Goal: Information Seeking & Learning: Compare options

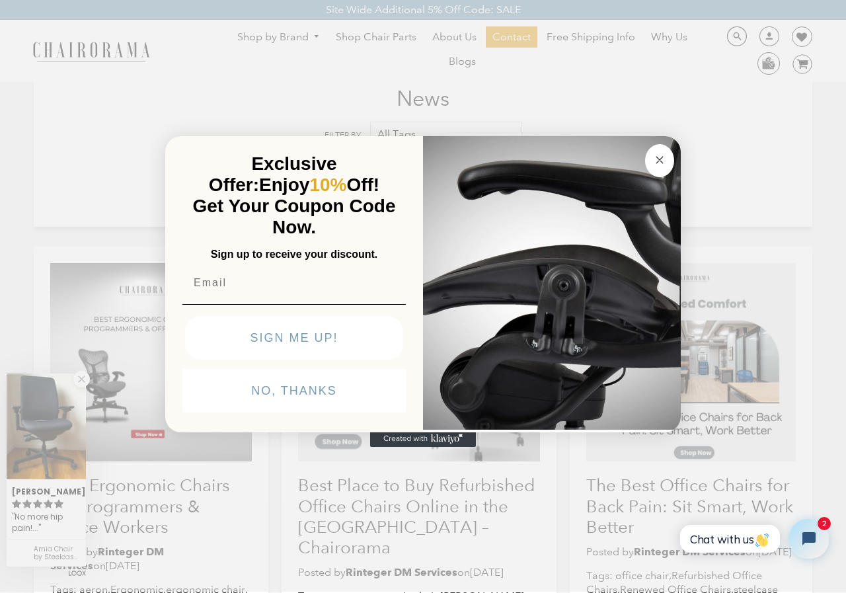
click at [652, 167] on icon "Close dialog" at bounding box center [660, 160] width 16 height 16
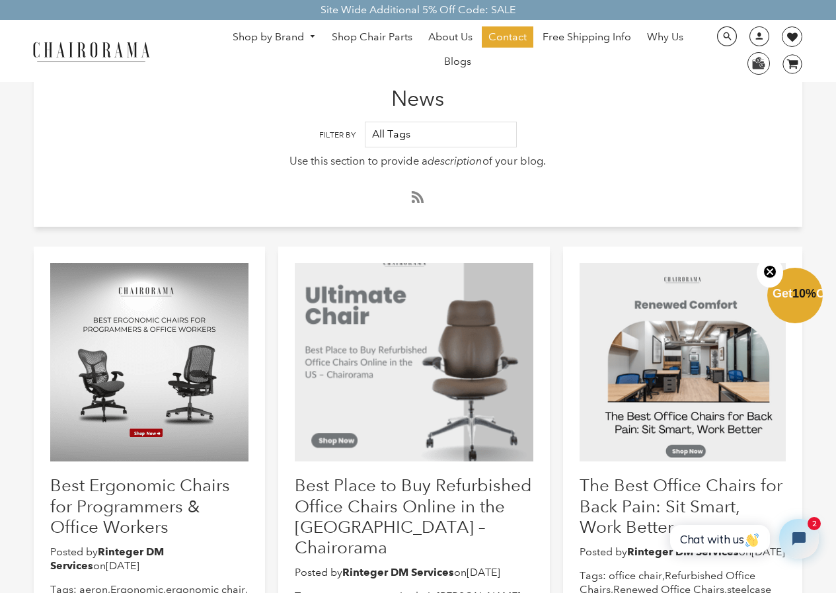
click at [464, 67] on span "Blogs" at bounding box center [457, 62] width 27 height 14
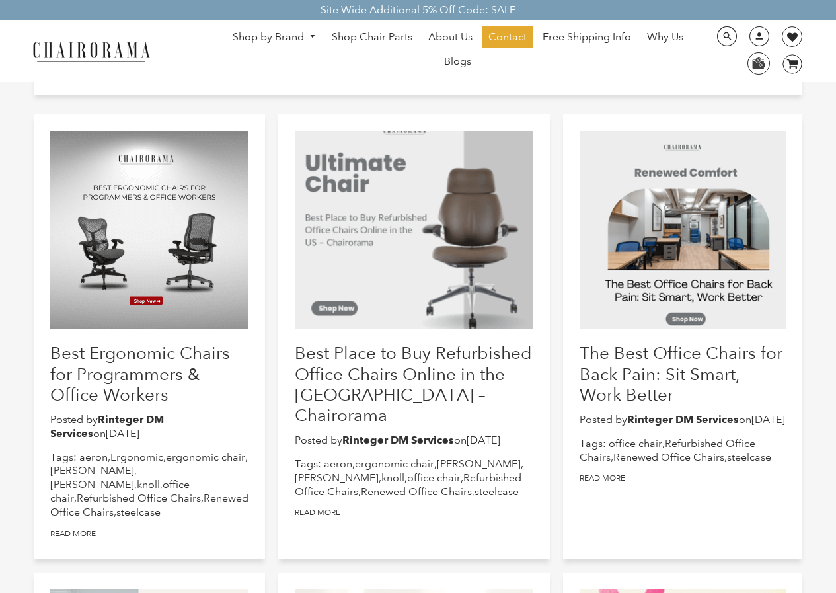
scroll to position [132, 0]
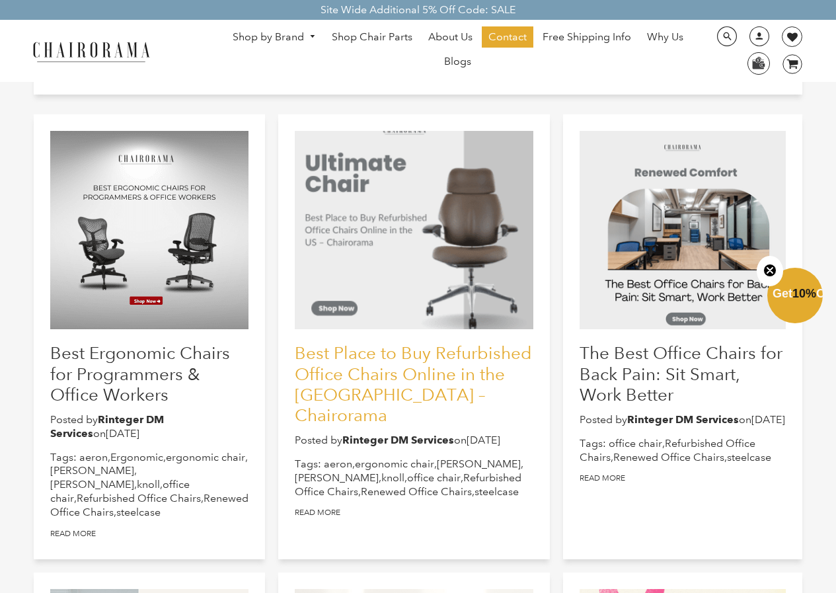
click at [368, 364] on link "Best Place to Buy Refurbished Office Chairs Online in the US – Chairorama" at bounding box center [413, 383] width 237 height 83
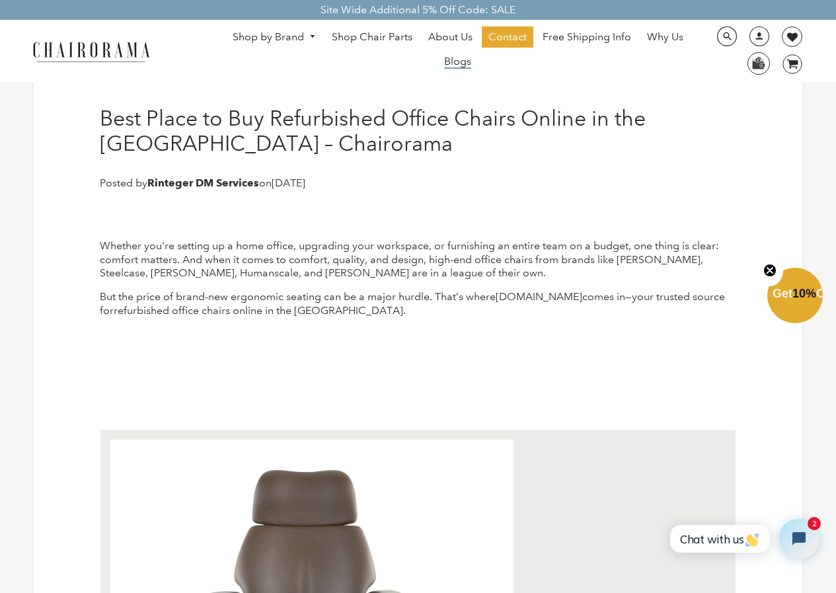
click at [458, 67] on span "Blogs" at bounding box center [457, 62] width 27 height 14
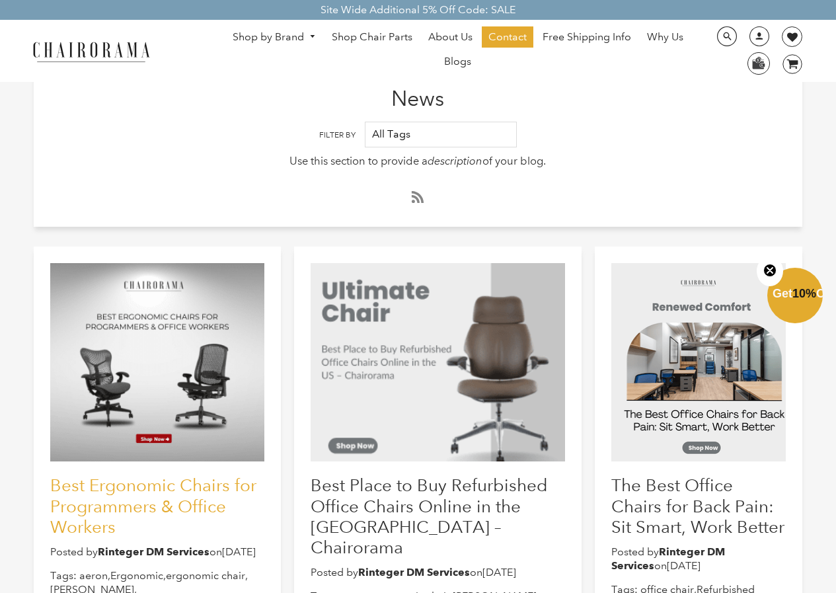
click at [147, 514] on link "Best Ergonomic Chairs for Programmers & Office Workers" at bounding box center [153, 505] width 206 height 61
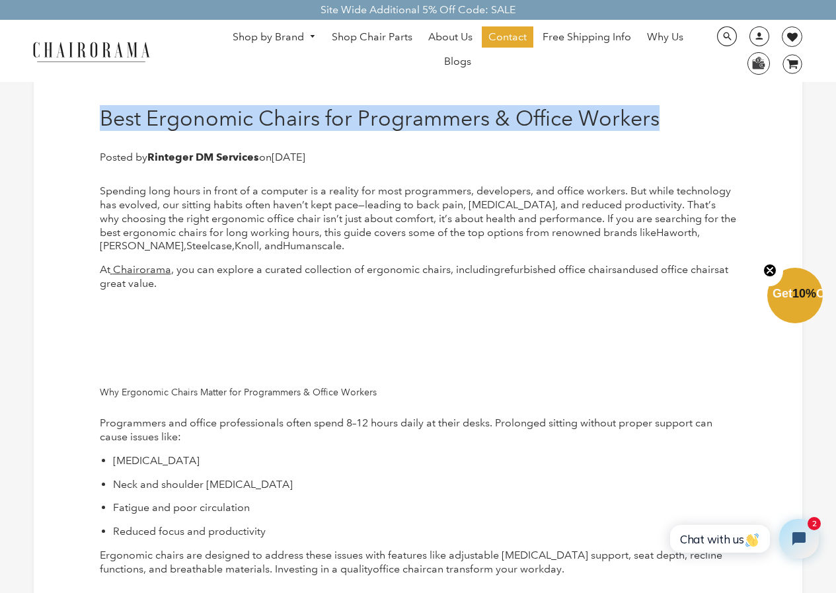
drag, startPoint x: 660, startPoint y: 117, endPoint x: 83, endPoint y: 93, distance: 577.0
copy h1 "Best Ergonomic Chairs for Programmers & Office Workers"
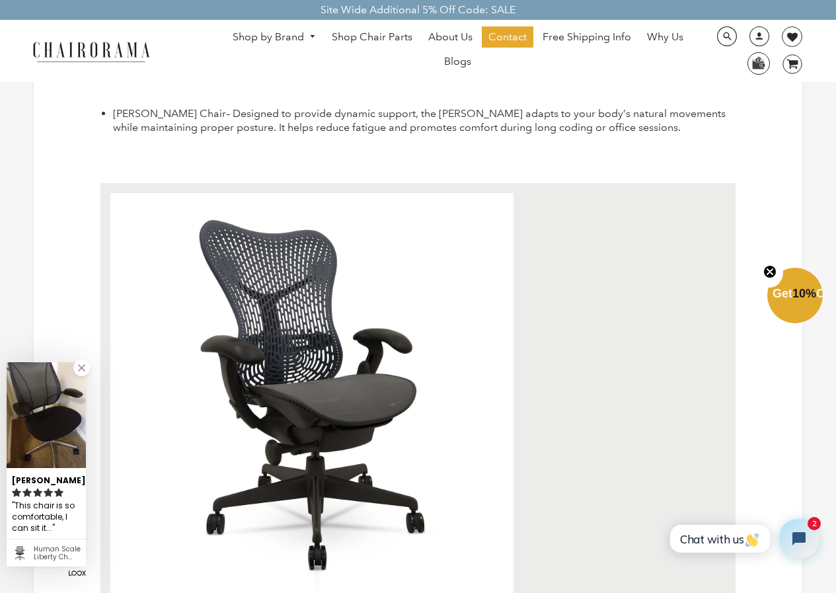
scroll to position [1851, 0]
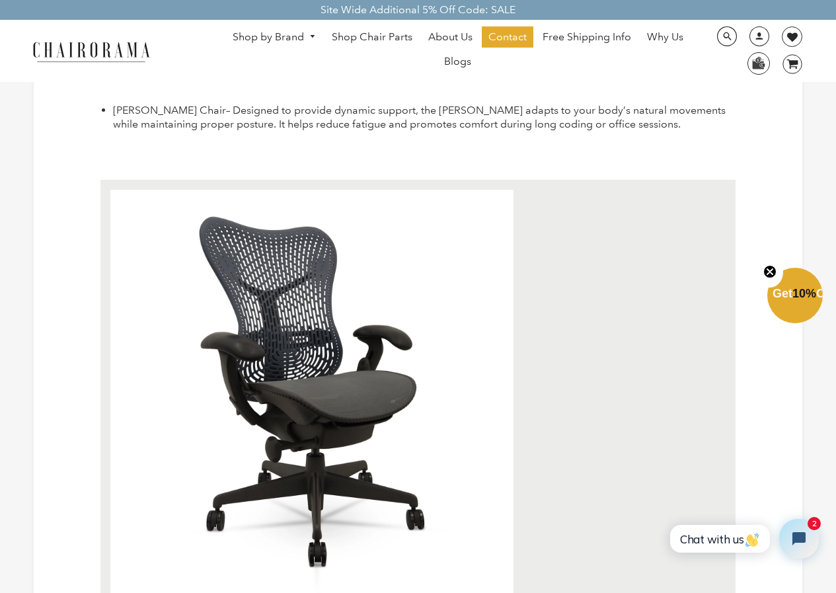
click at [328, 385] on img at bounding box center [311, 392] width 403 height 404
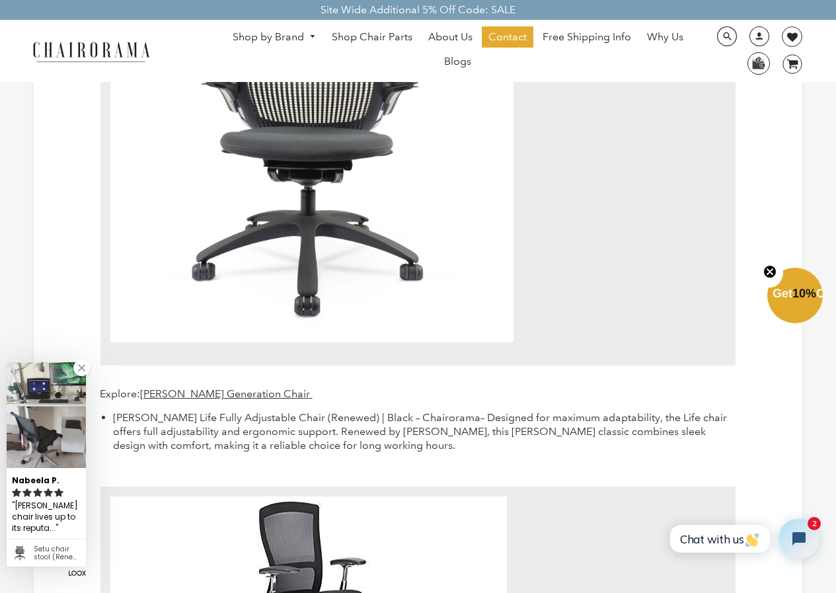
scroll to position [4760, 0]
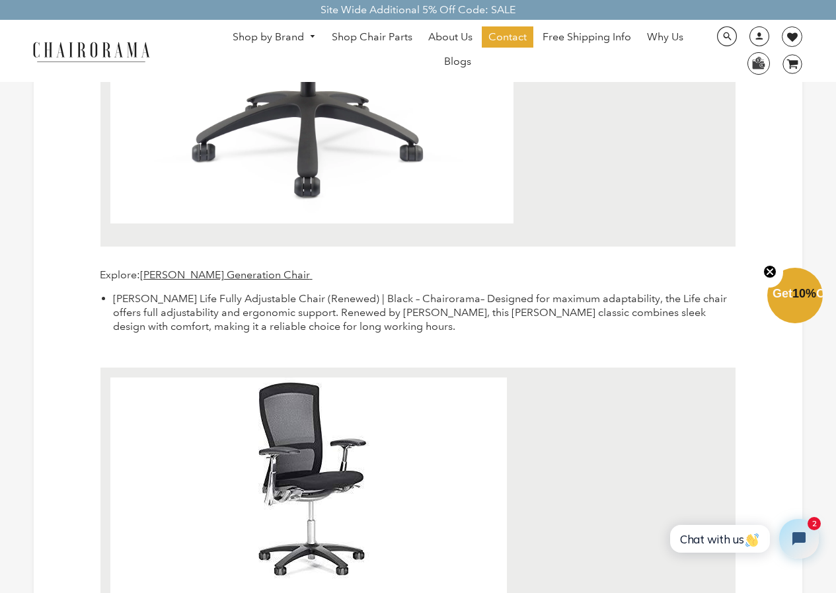
click at [338, 120] on img at bounding box center [311, 22] width 403 height 404
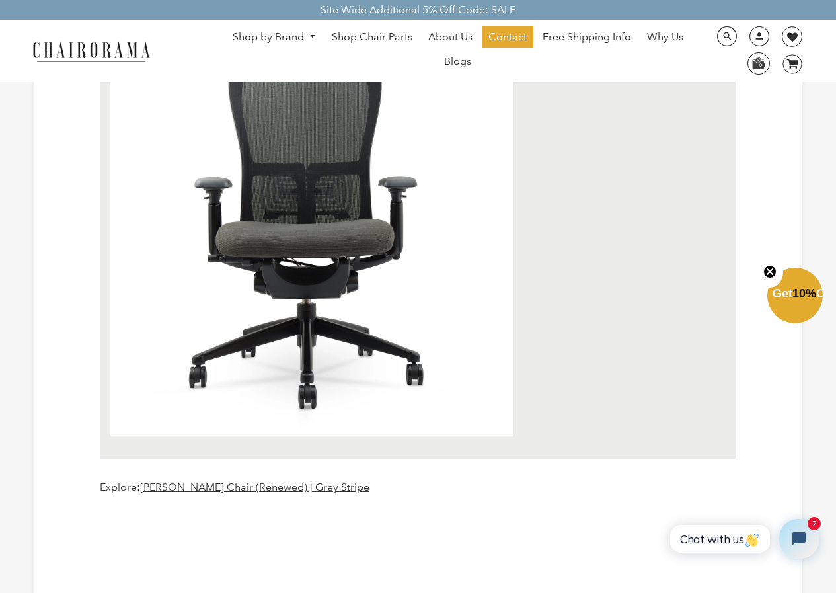
scroll to position [793, 0]
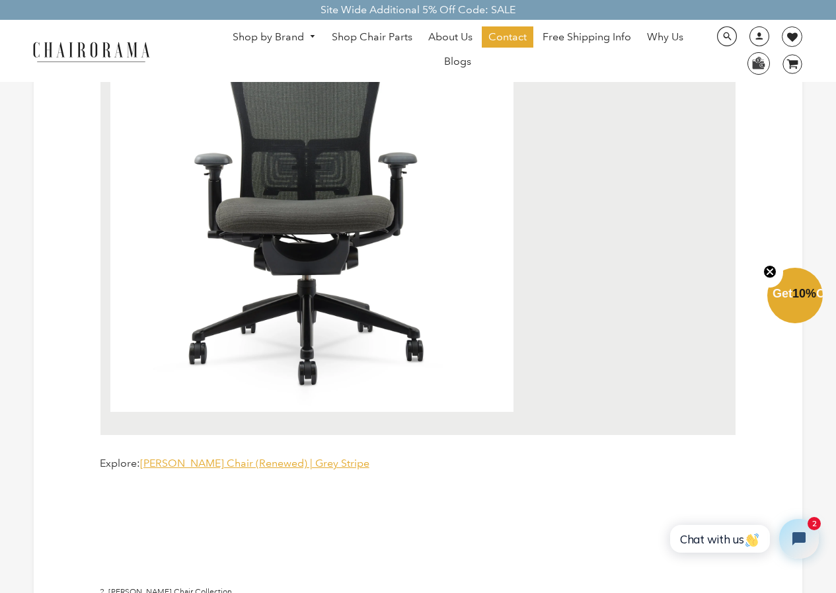
drag, startPoint x: 239, startPoint y: 459, endPoint x: 219, endPoint y: 462, distance: 20.8
click at [219, 462] on span "[PERSON_NAME] Chair (Renewed) | Grey Stripe" at bounding box center [254, 463] width 229 height 13
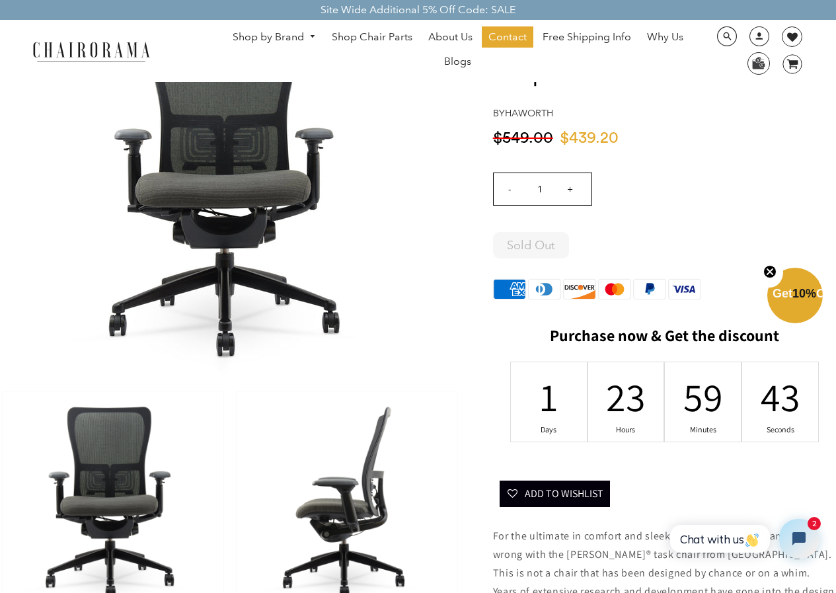
scroll to position [132, 0]
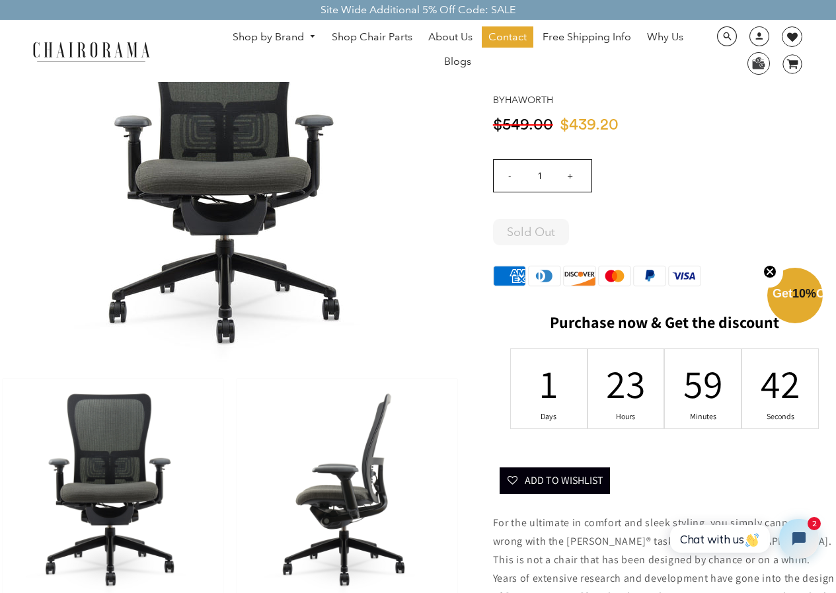
click at [108, 481] on img at bounding box center [113, 489] width 221 height 221
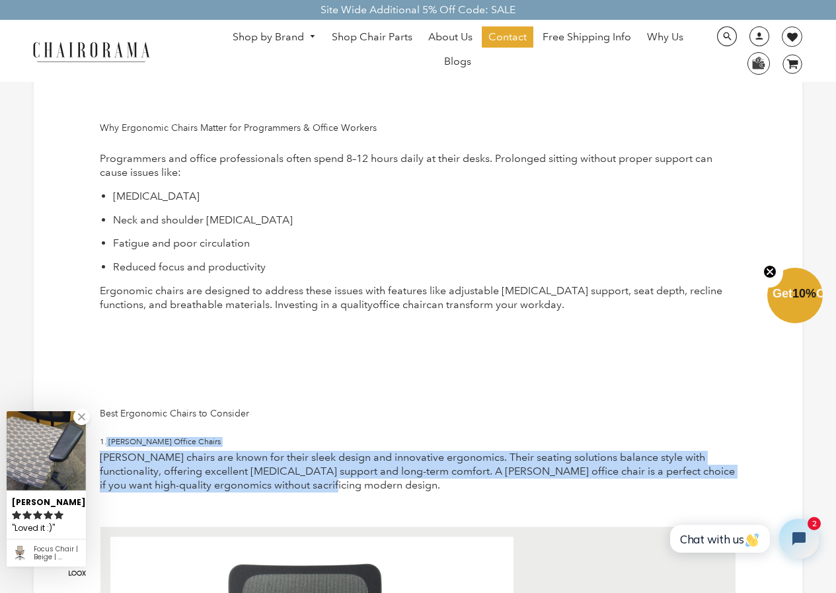
drag, startPoint x: 106, startPoint y: 445, endPoint x: 338, endPoint y: 484, distance: 235.3
copy div "[PERSON_NAME] Office Chairs [PERSON_NAME] chairs are known for their sleek desi…"
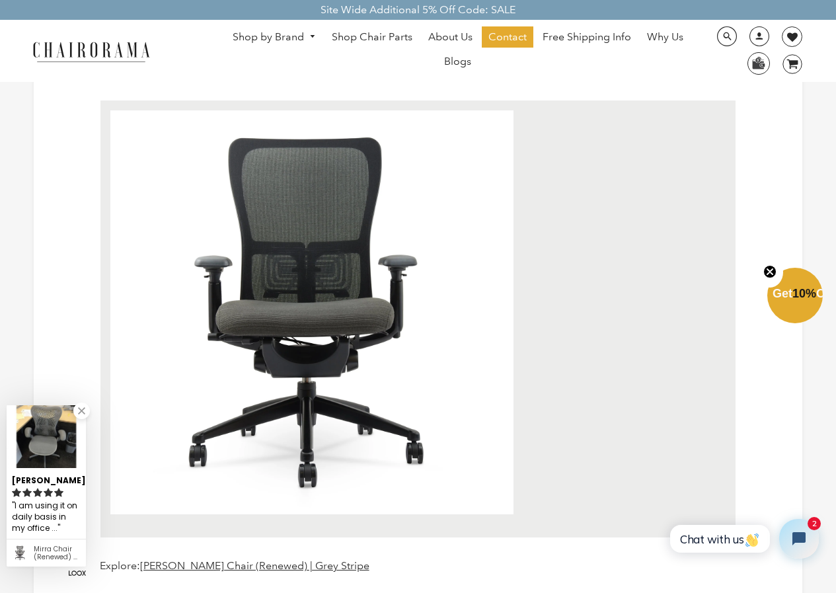
scroll to position [793, 0]
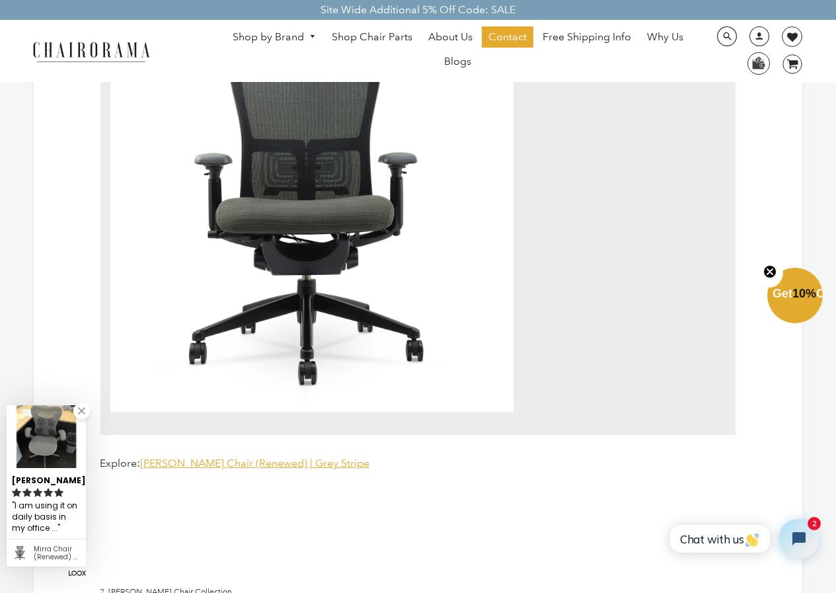
click at [241, 463] on span "[PERSON_NAME] Chair (Renewed) | Grey Stripe" at bounding box center [254, 463] width 229 height 13
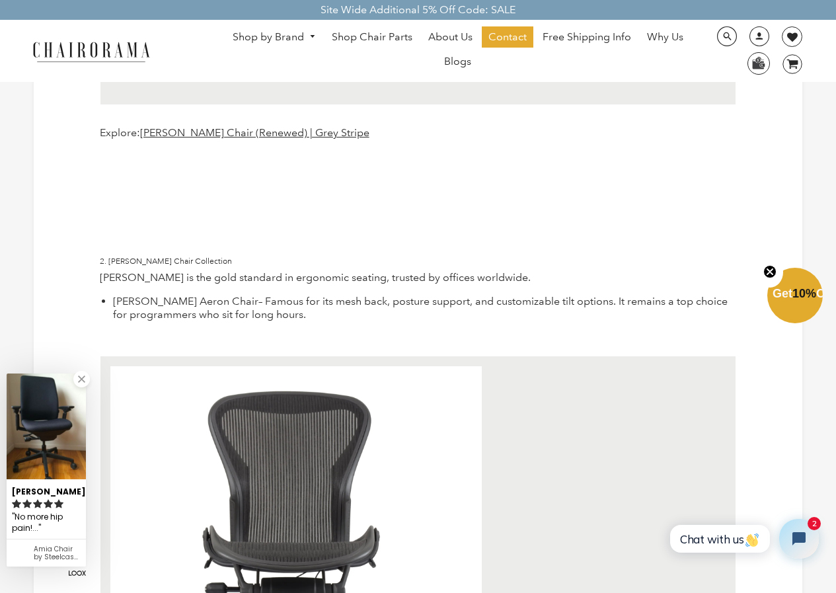
scroll to position [1256, 0]
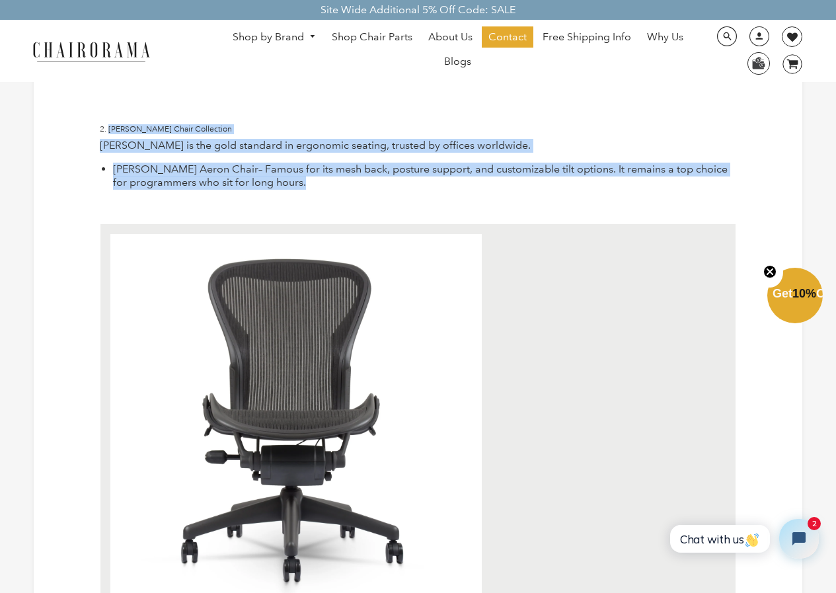
drag, startPoint x: 108, startPoint y: 129, endPoint x: 322, endPoint y: 212, distance: 229.2
copy div "Herman Miller Chair Collection Herman Miller is the gold standard in ergonomic …"
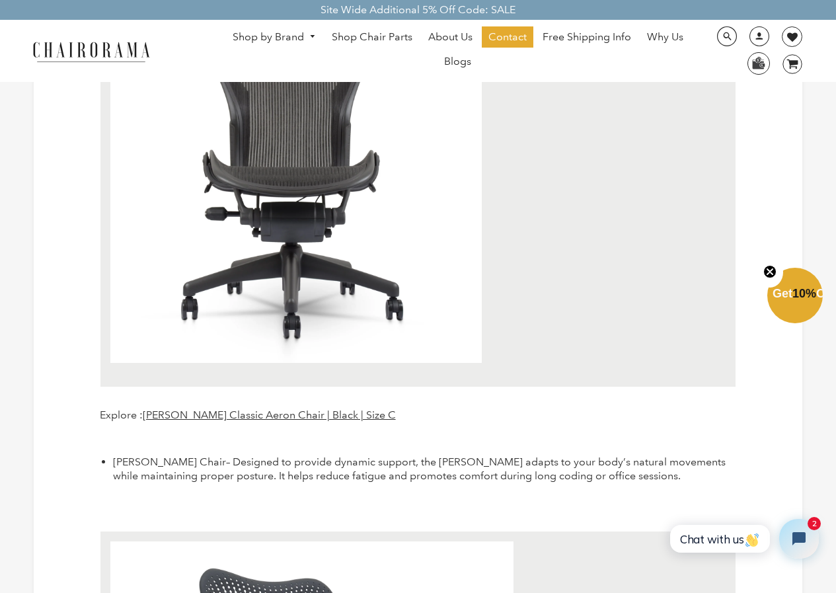
scroll to position [1521, 0]
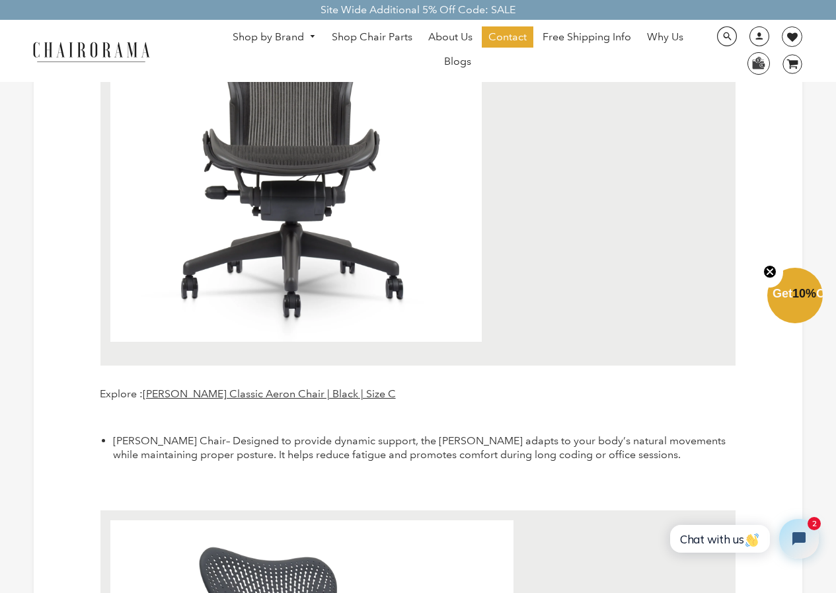
click at [290, 400] on p "Explore : Herman Miller Classic Aeron Chair | Black | Size C" at bounding box center [418, 394] width 637 height 14
click at [290, 396] on span "[PERSON_NAME] Classic Aeron Chair | Black | Size C" at bounding box center [269, 393] width 253 height 13
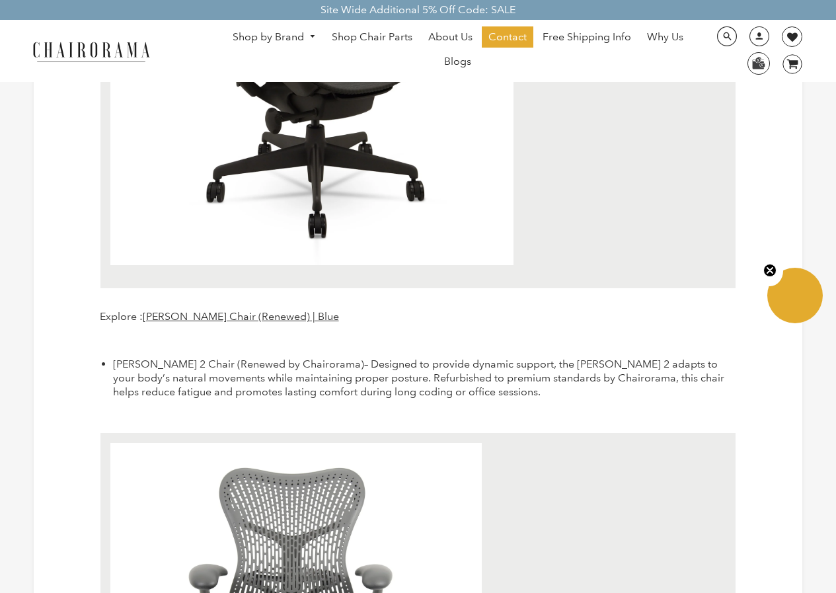
scroll to position [2182, 0]
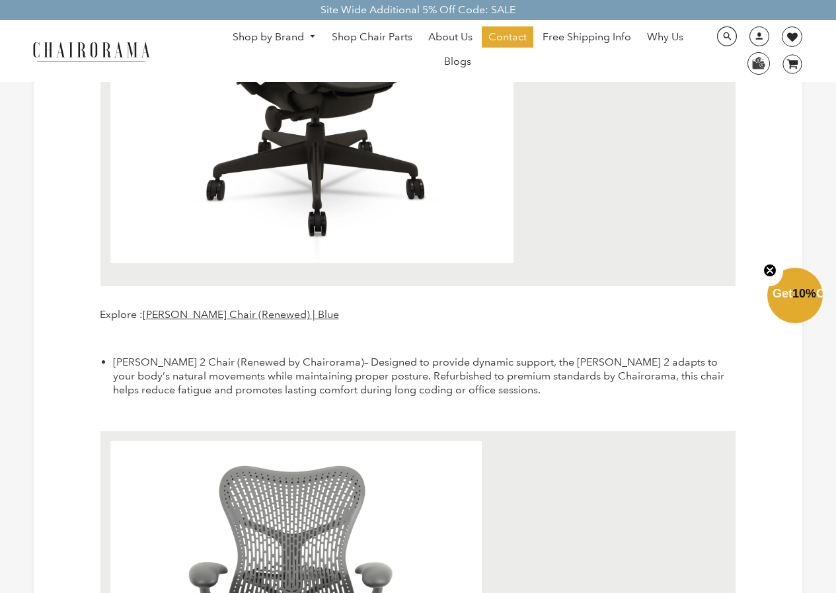
click at [242, 321] on p "Explore : [PERSON_NAME] Chair (Renewed) | Blue" at bounding box center [418, 315] width 637 height 14
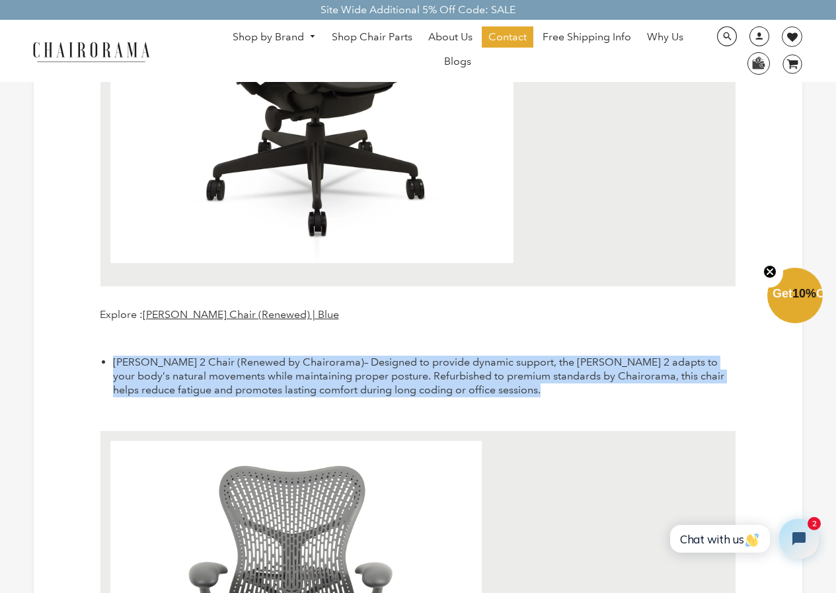
drag, startPoint x: 111, startPoint y: 364, endPoint x: 484, endPoint y: 412, distance: 375.9
copy div "Herman Miller Mirra 2 Chair (Renewed by Chairorama) – Designed to provide dynam…"
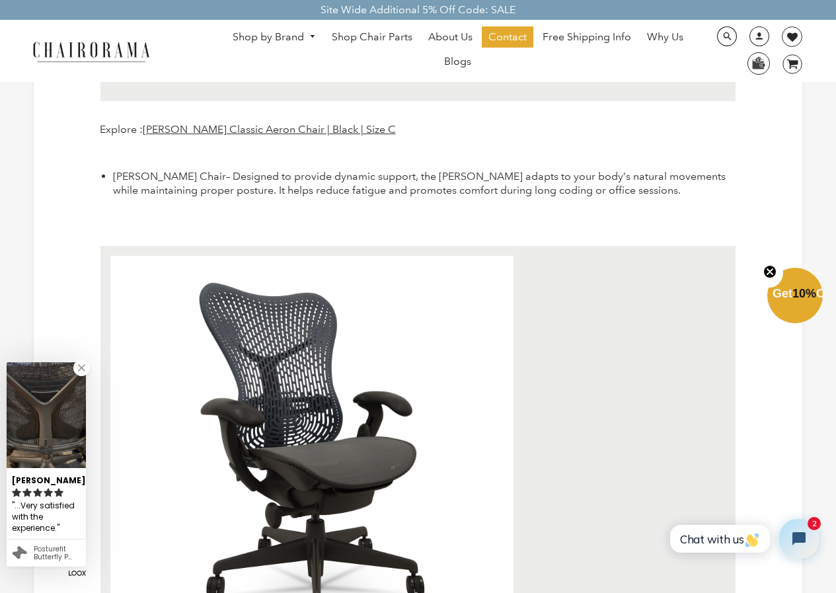
scroll to position [1851, 0]
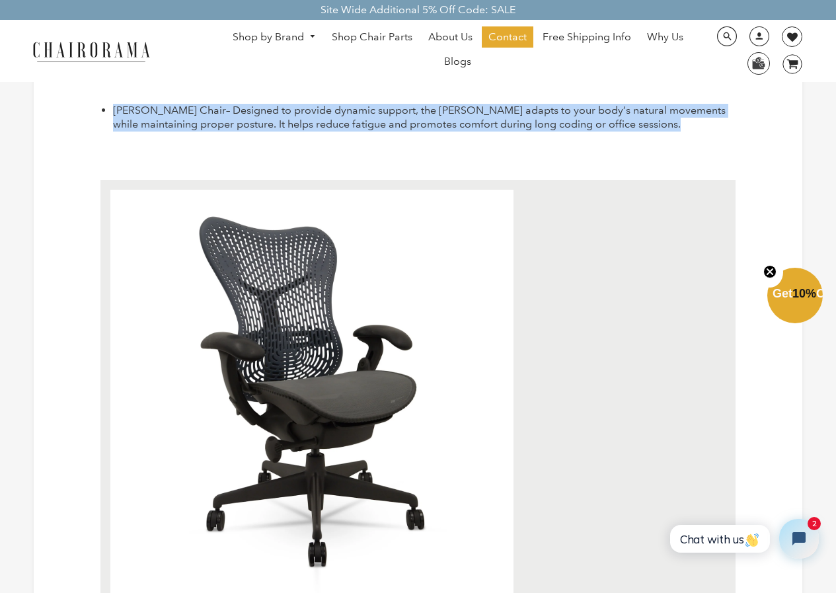
drag, startPoint x: 113, startPoint y: 111, endPoint x: 305, endPoint y: 145, distance: 195.3
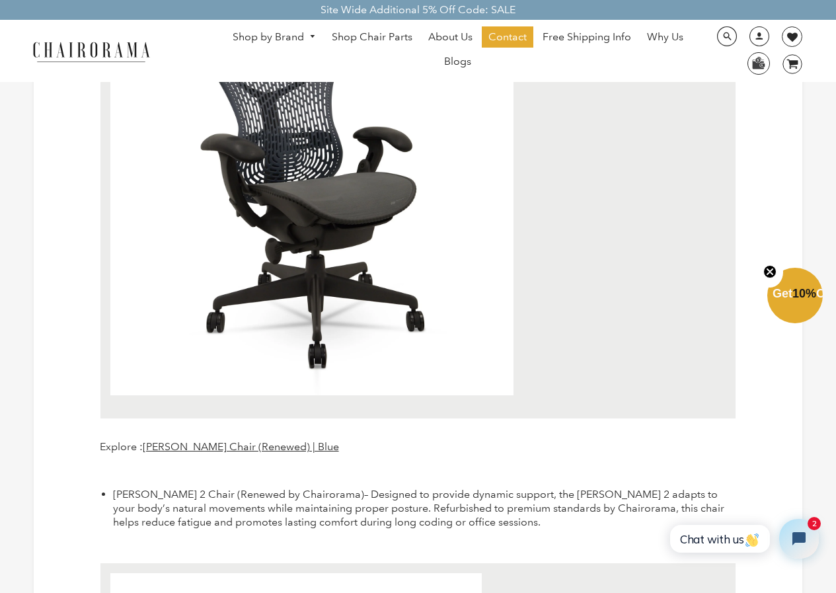
scroll to position [2116, 0]
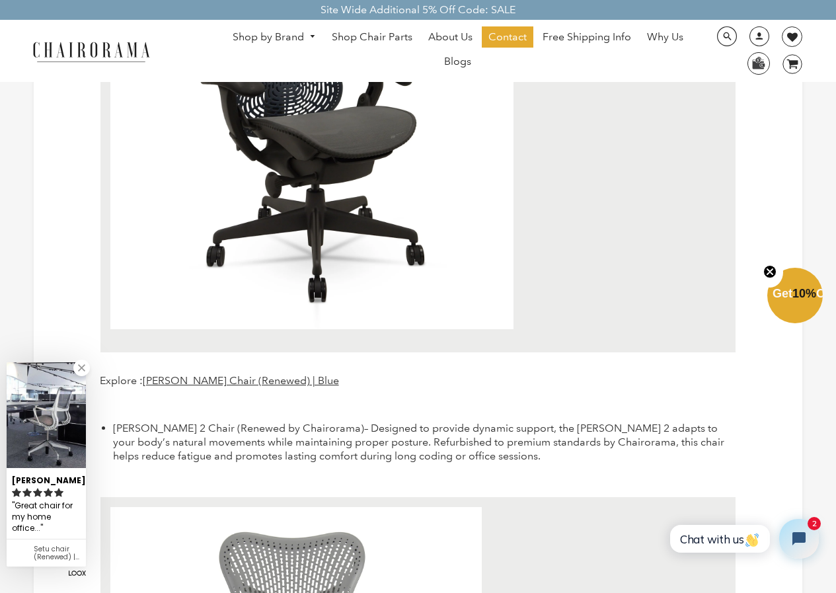
click at [359, 376] on p "Explore : Herman Miller Mirra Chair (Renewed) | Blue" at bounding box center [418, 381] width 637 height 14
click at [273, 385] on span "[PERSON_NAME] Chair (Renewed) | Blue" at bounding box center [241, 380] width 196 height 13
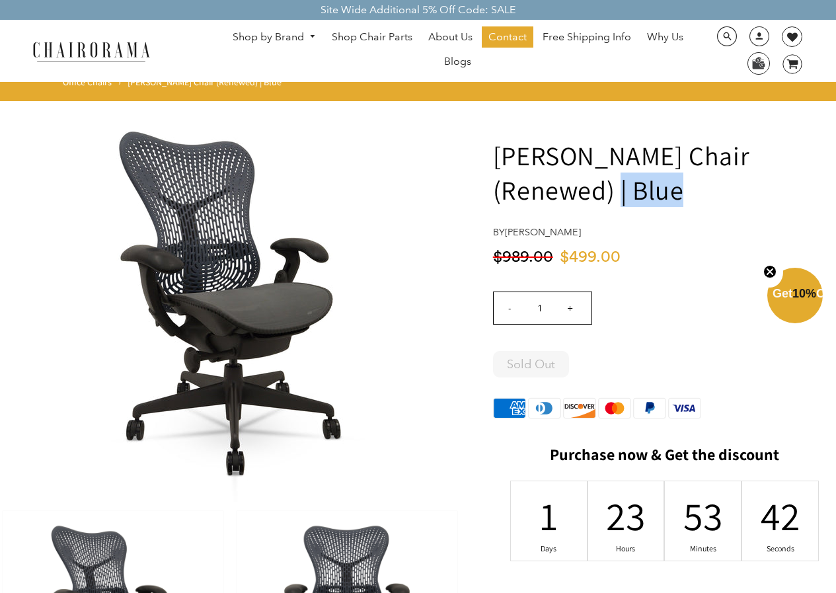
drag, startPoint x: 617, startPoint y: 194, endPoint x: 538, endPoint y: 195, distance: 79.3
click at [538, 195] on h1 "[PERSON_NAME] Chair (Renewed) | Blue" at bounding box center [664, 172] width 343 height 69
click at [603, 192] on h1 "[PERSON_NAME] Chair (Renewed) | Blue" at bounding box center [664, 172] width 343 height 69
drag, startPoint x: 603, startPoint y: 192, endPoint x: 539, endPoint y: 192, distance: 64.1
click at [539, 192] on h1 "[PERSON_NAME] Chair (Renewed) | Blue" at bounding box center [664, 172] width 343 height 69
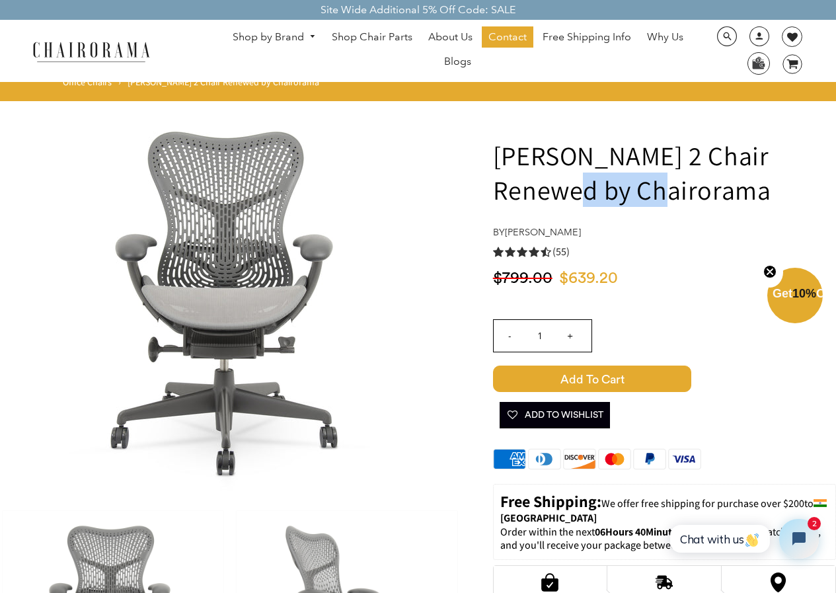
drag, startPoint x: 599, startPoint y: 190, endPoint x: 498, endPoint y: 202, distance: 101.3
click at [498, 202] on h1 "Herman Miller Mirra 2 Chair Renewed by Chairorama" at bounding box center [664, 172] width 343 height 69
copy h1 "Renewed"
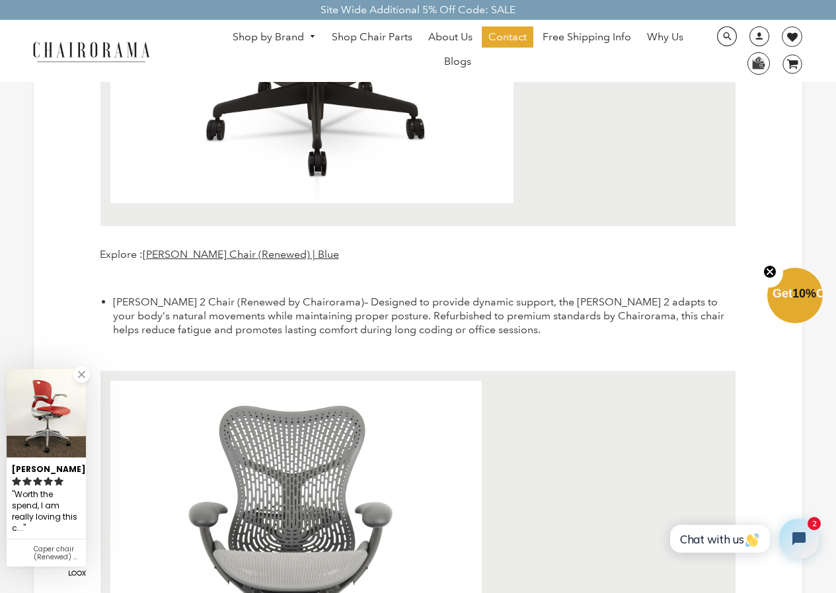
scroll to position [2248, 0]
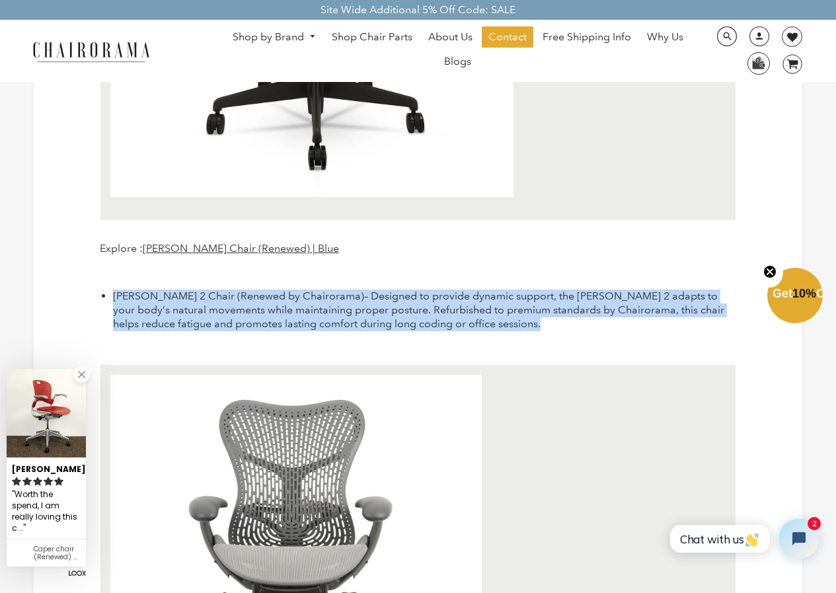
drag, startPoint x: 109, startPoint y: 295, endPoint x: 539, endPoint y: 350, distance: 433.9
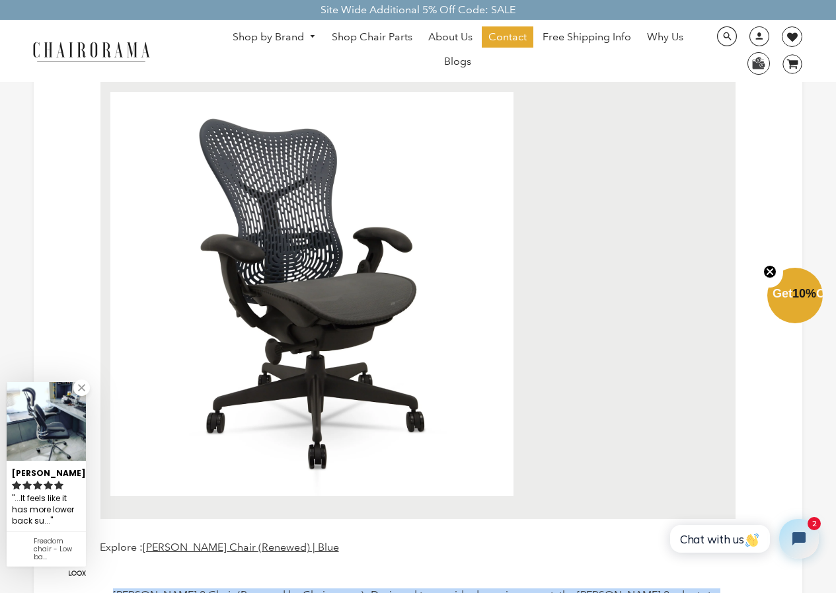
scroll to position [1719, 0]
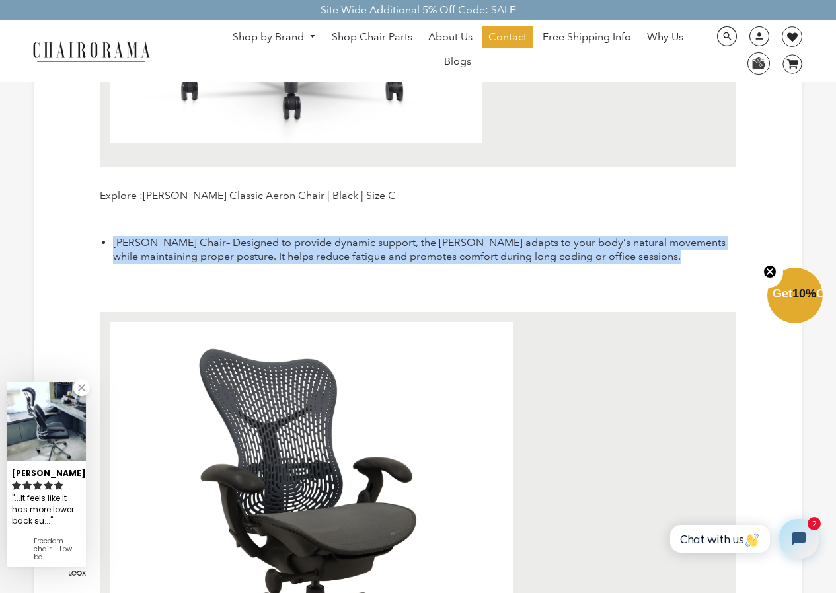
drag, startPoint x: 105, startPoint y: 239, endPoint x: 688, endPoint y: 277, distance: 583.7
copy div "Herman Miller Mirra Chair – Designed to provide dynamic support, the Mirra adap…"
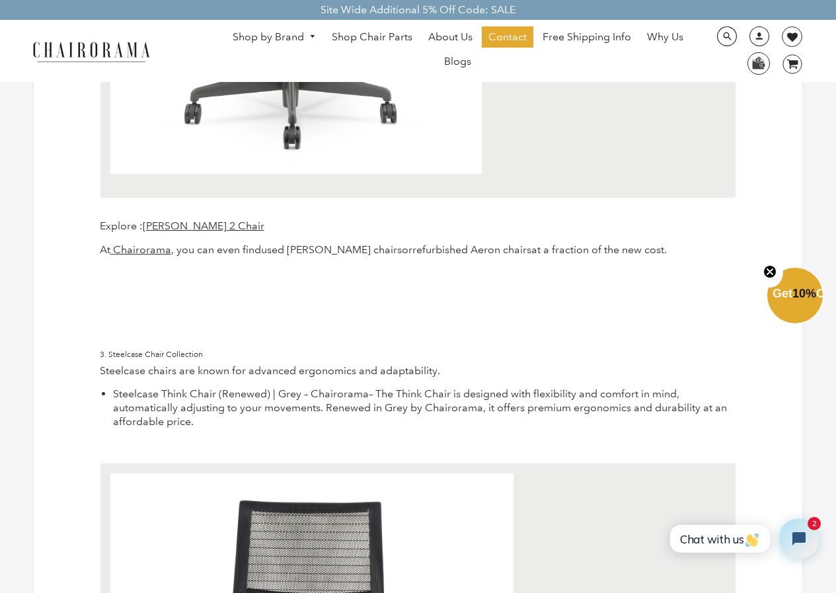
scroll to position [2843, 0]
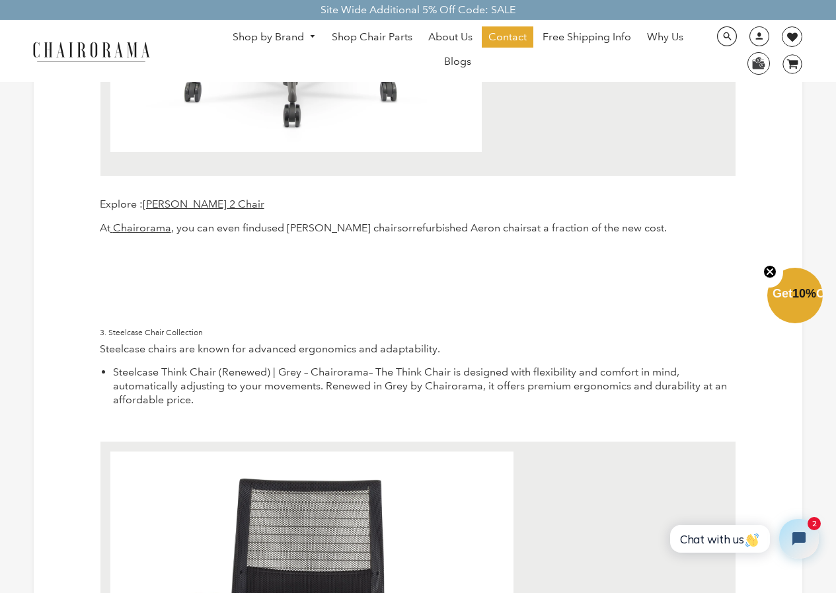
drag, startPoint x: 109, startPoint y: 331, endPoint x: 201, endPoint y: 395, distance: 112.1
click at [201, 395] on div "Spending long hours in front of a computer is a reality for most programmers, d…" at bounding box center [418, 537] width 637 height 6390
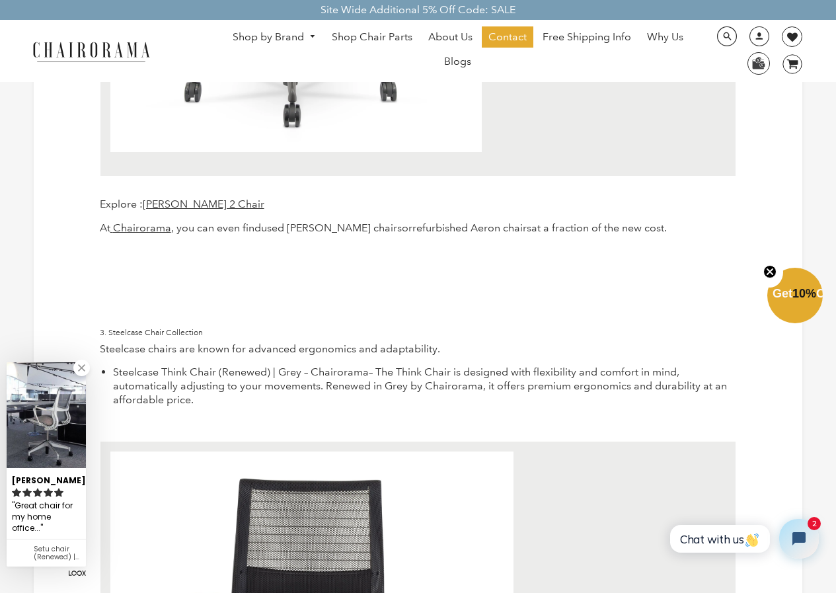
copy div "Steelcase Chair Collection Steelcase chairs are known for advanced ergonomics a…"
click at [267, 305] on p at bounding box center [418, 306] width 637 height 14
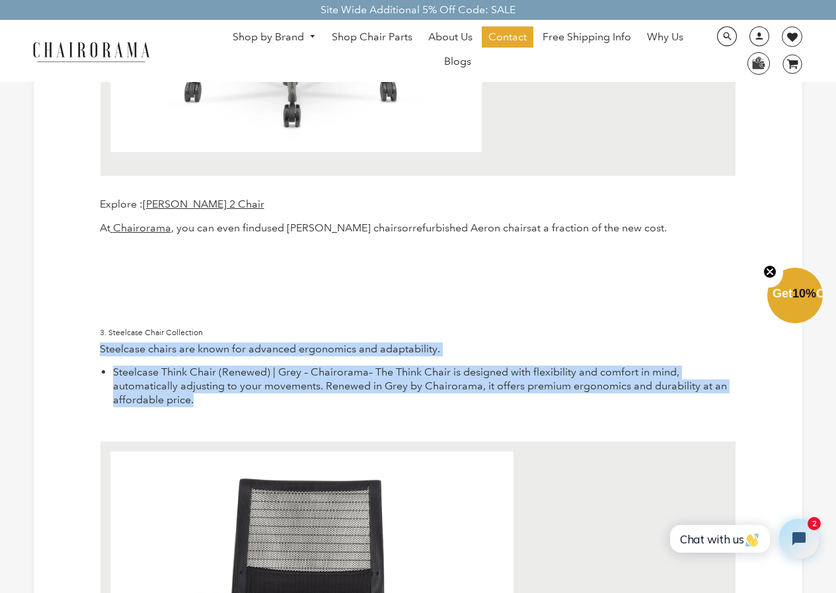
drag, startPoint x: 112, startPoint y: 355, endPoint x: 186, endPoint y: 410, distance: 92.2
click at [186, 410] on div "Spending long hours in front of a computer is a reality for most programmers, d…" at bounding box center [418, 537] width 637 height 6390
copy div "Steelcase chairs are known for advanced ergonomics and adaptability. Steelcase …"
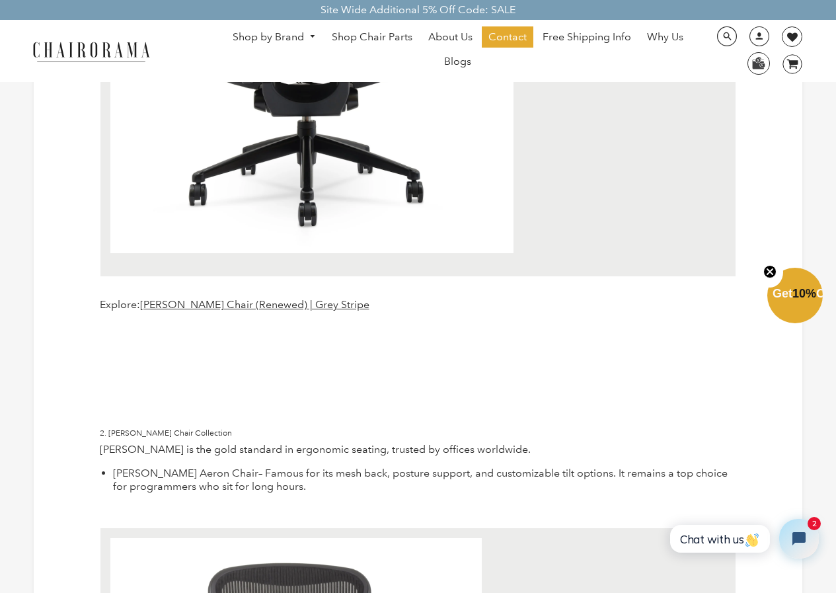
scroll to position [859, 0]
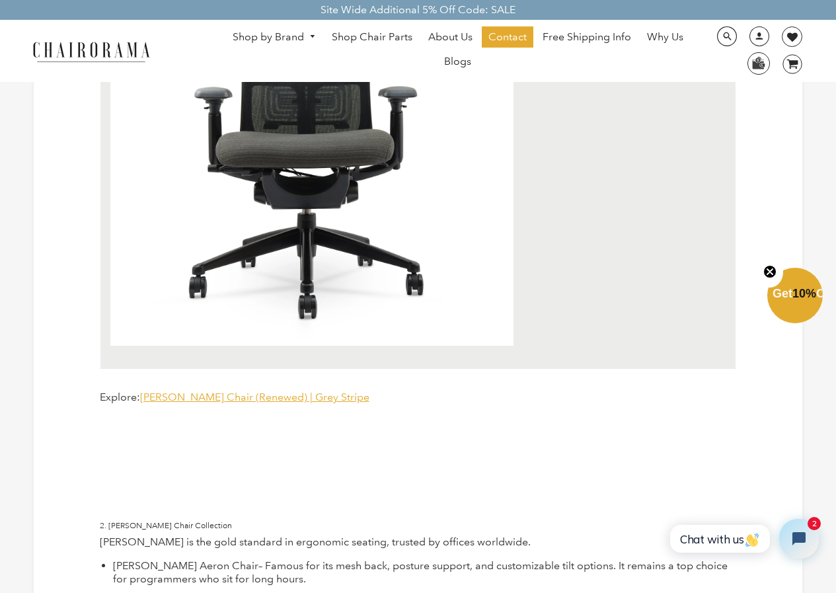
click at [250, 394] on span "Zody Chair (Renewed) | Grey Stripe" at bounding box center [254, 397] width 229 height 13
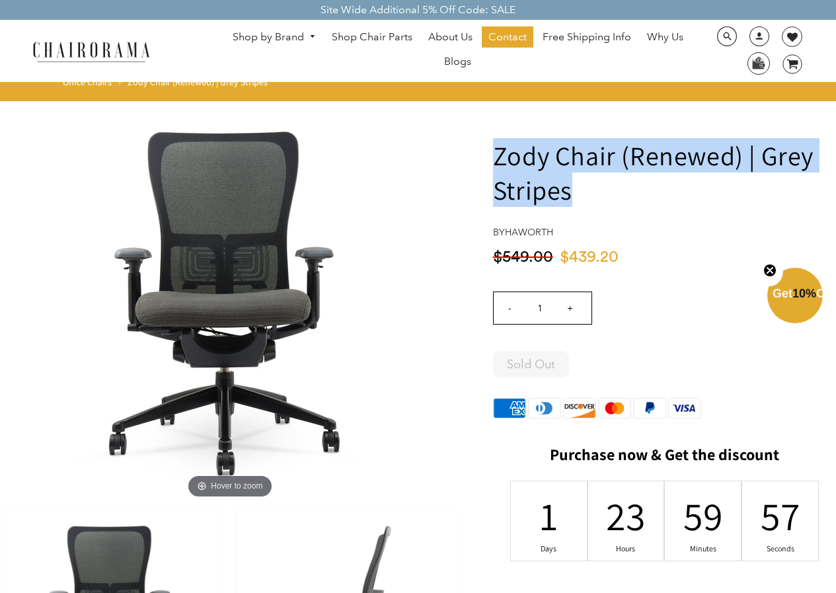
click at [498, 149] on h1 "Zody Chair (Renewed) | Grey Stripes" at bounding box center [664, 172] width 343 height 69
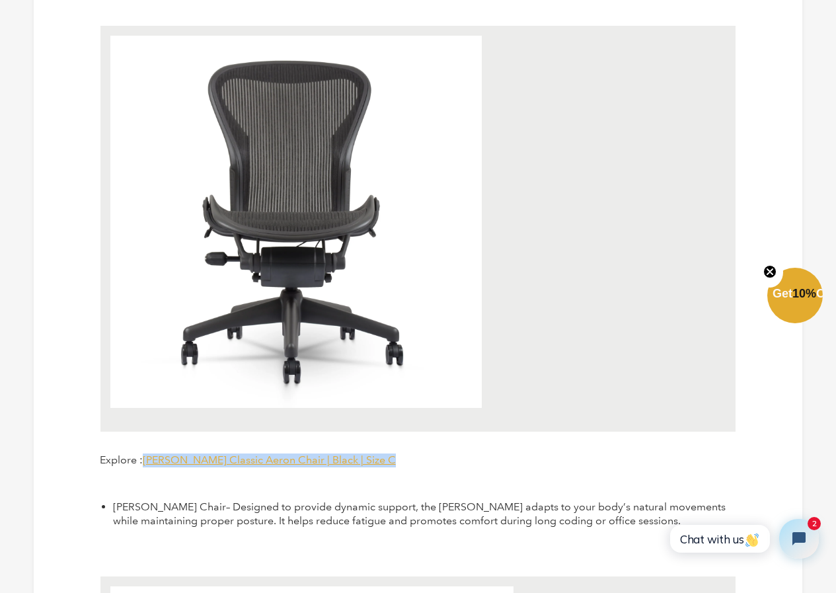
drag, startPoint x: 391, startPoint y: 457, endPoint x: 145, endPoint y: 463, distance: 245.4
click at [145, 463] on p "Explore : Herman Miller Classic Aeron Chair | Black | Size C" at bounding box center [418, 461] width 637 height 14
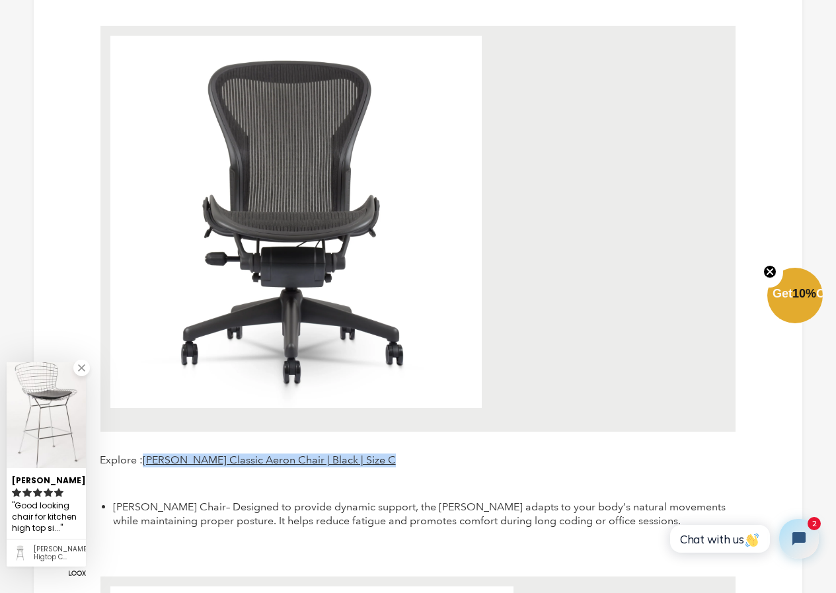
copy span "[PERSON_NAME] Classic Aeron Chair | Black | Size C"
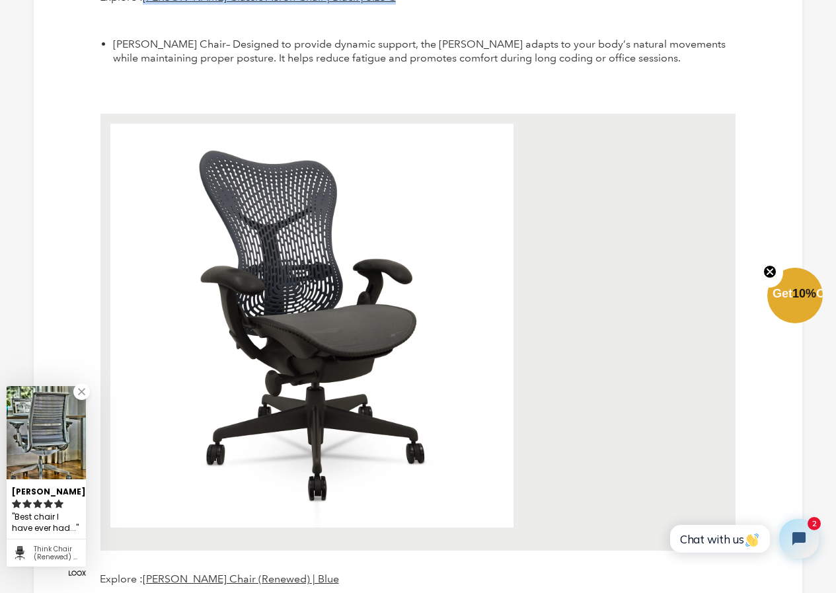
scroll to position [2049, 0]
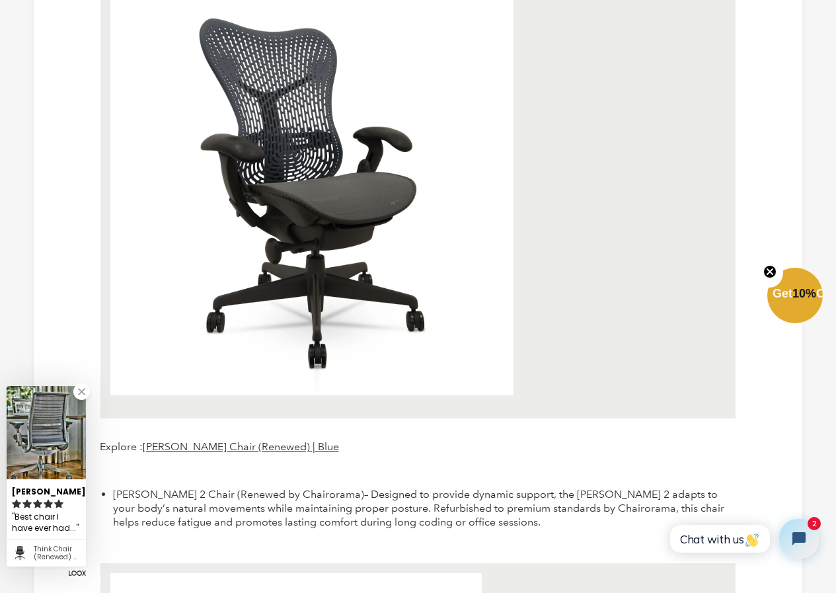
drag, startPoint x: 356, startPoint y: 446, endPoint x: 85, endPoint y: 452, distance: 271.8
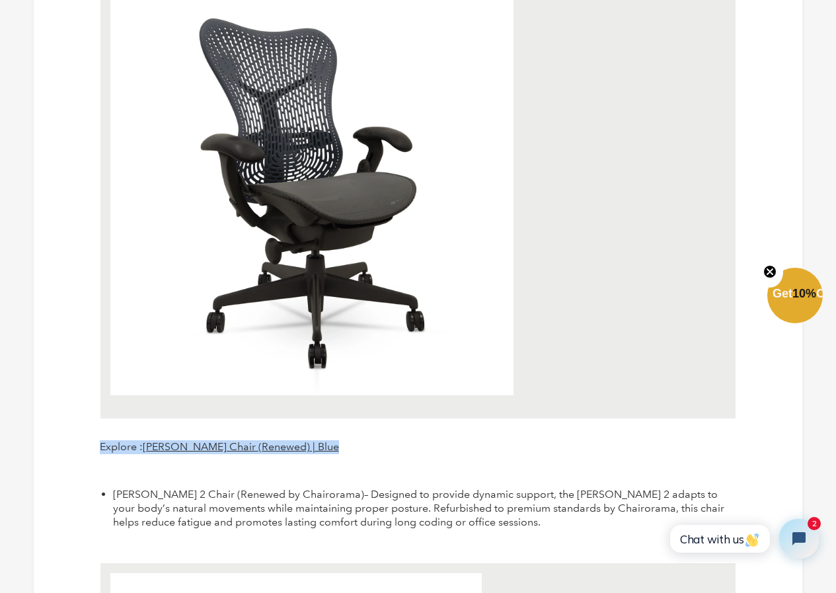
drag, startPoint x: 98, startPoint y: 450, endPoint x: 344, endPoint y: 456, distance: 246.7
copy div "Explore : Herman Miller Mirra Chair (Renewed) | Blue"
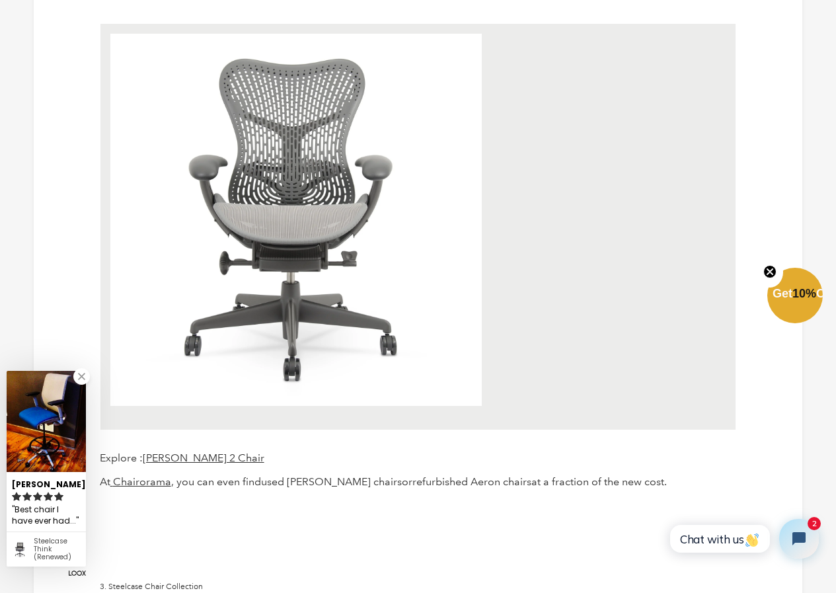
scroll to position [2711, 0]
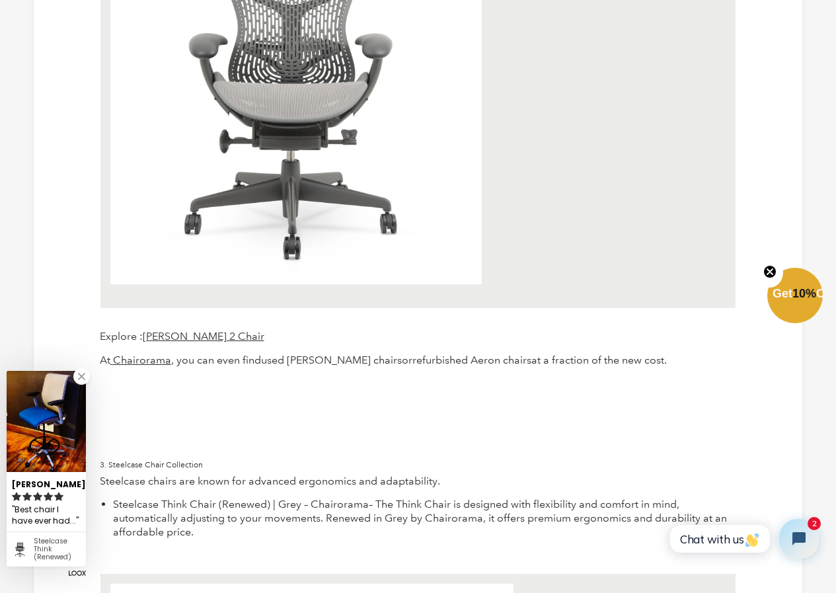
drag, startPoint x: 290, startPoint y: 336, endPoint x: 144, endPoint y: 343, distance: 146.3
click at [144, 343] on p "Explore : Herman Miller Mirra 2 Chair" at bounding box center [418, 337] width 637 height 14
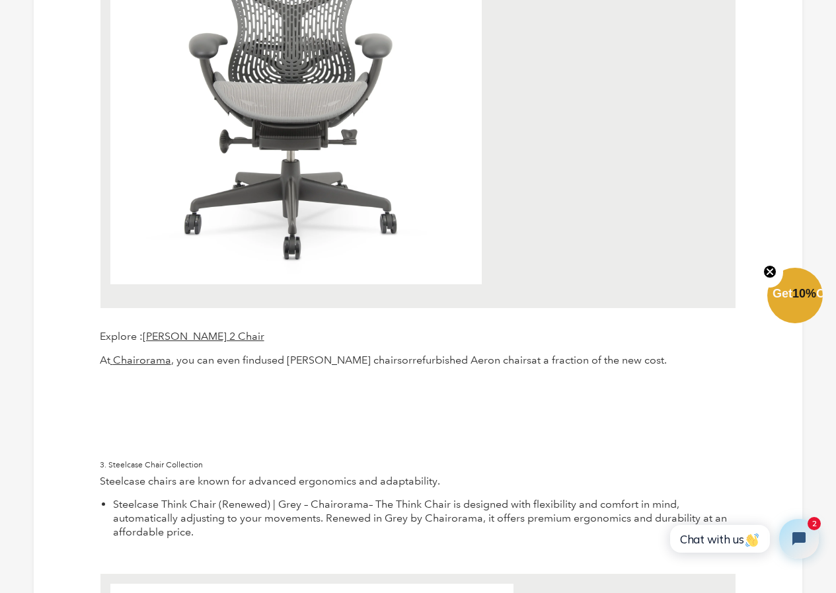
copy span "Herman Miller Mirra 2 Chair"
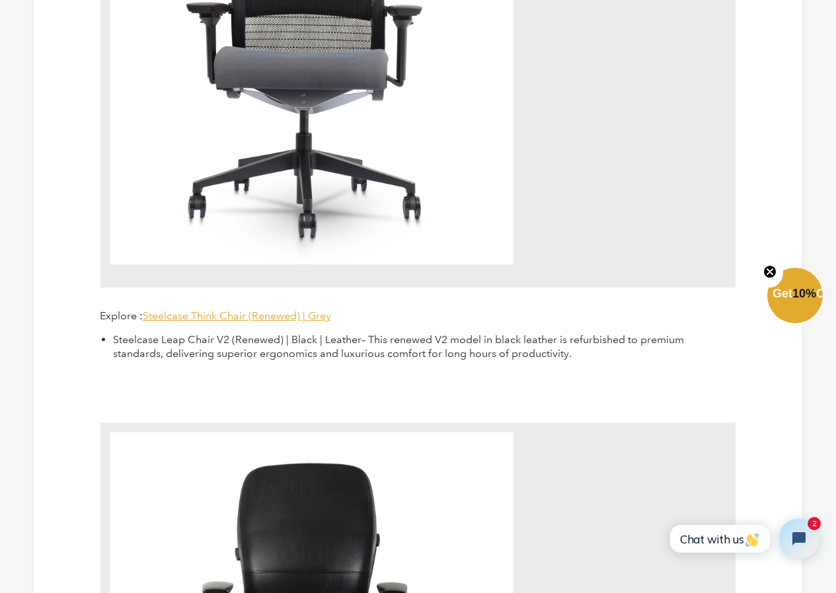
scroll to position [3438, 0]
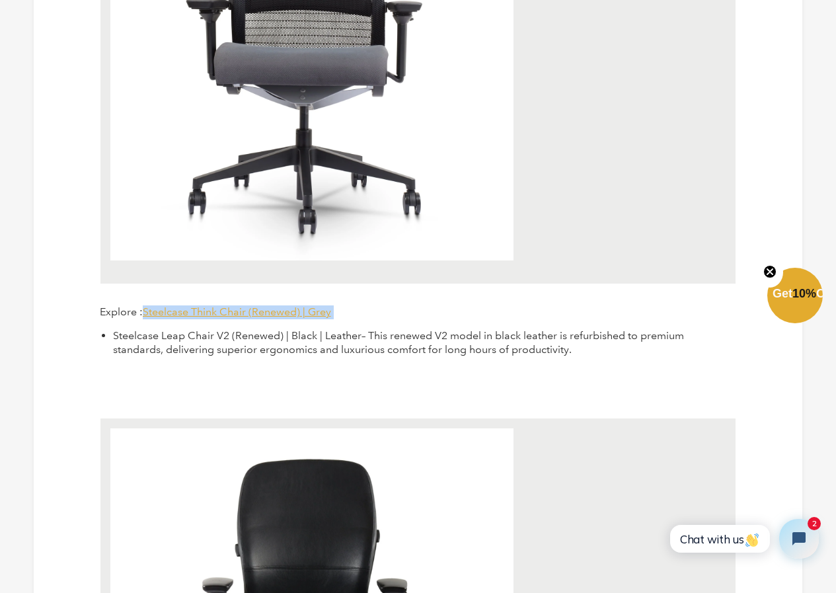
drag, startPoint x: 338, startPoint y: 310, endPoint x: 145, endPoint y: 317, distance: 192.5
click at [145, 317] on p "Explore : Steelcase Think Chair (Renewed) | Grey" at bounding box center [418, 312] width 637 height 14
copy p "Steelcase Think Chair (Renewed) | Grey"
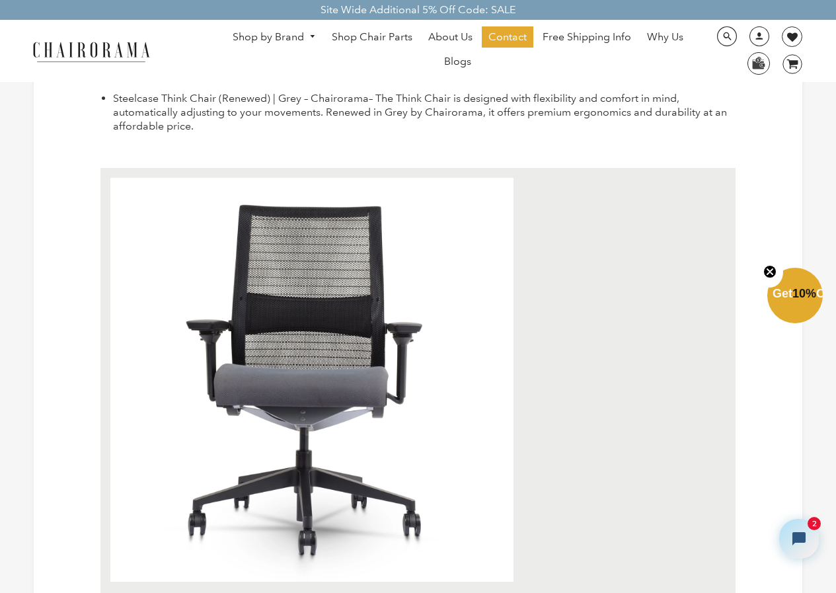
scroll to position [3239, 0]
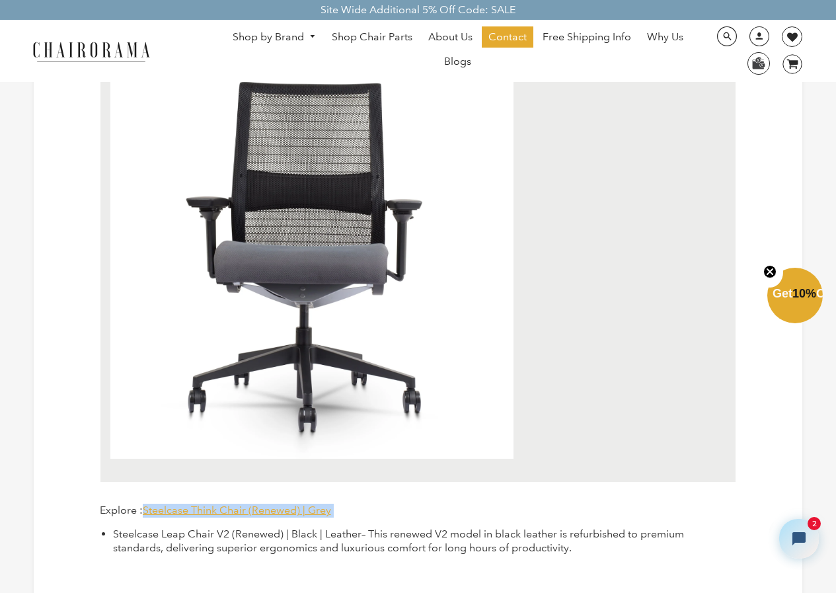
click at [219, 509] on span "Steelcase Think Chair (Renewed) | Grey" at bounding box center [237, 510] width 188 height 13
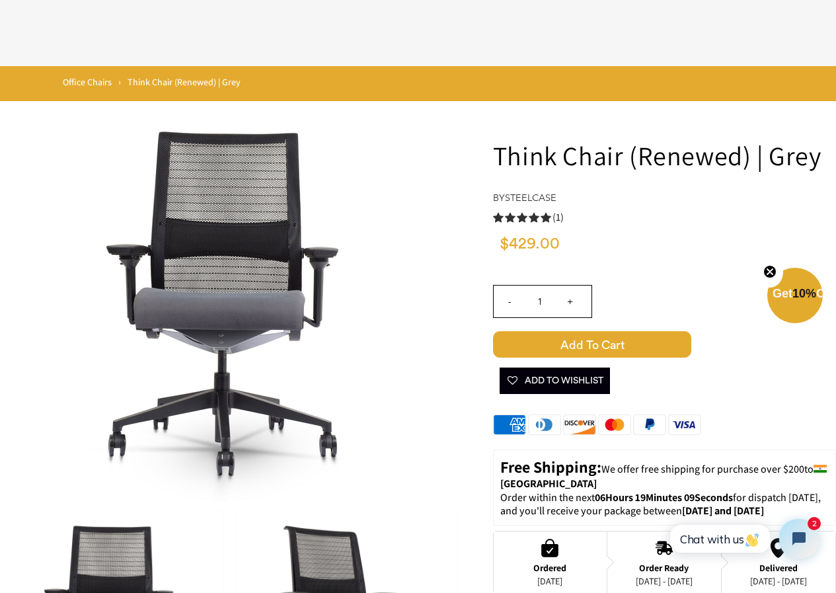
scroll to position [264, 0]
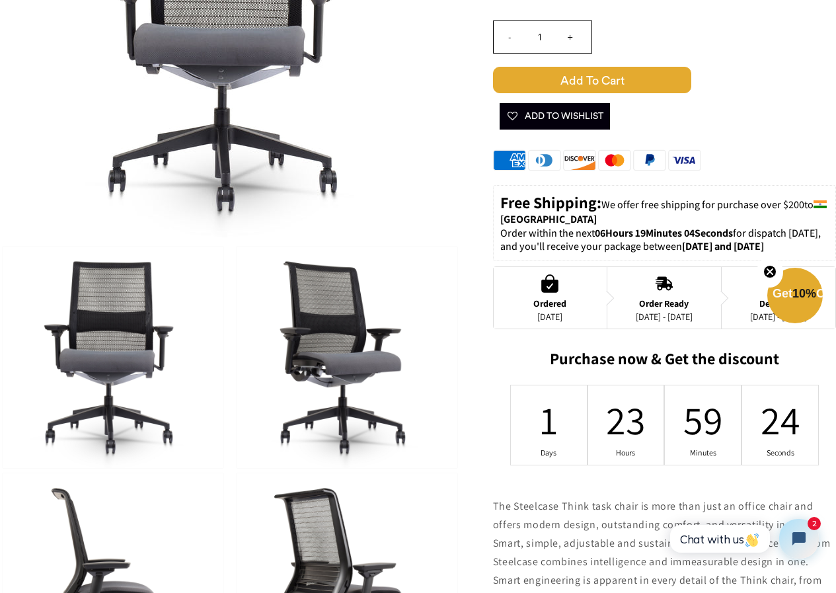
click at [390, 91] on img at bounding box center [230, 39] width 397 height 397
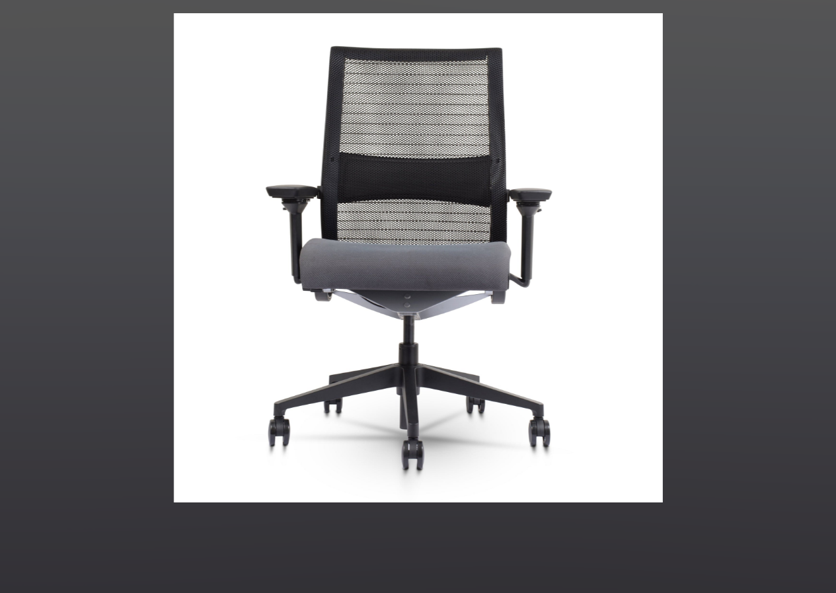
scroll to position [299, 0]
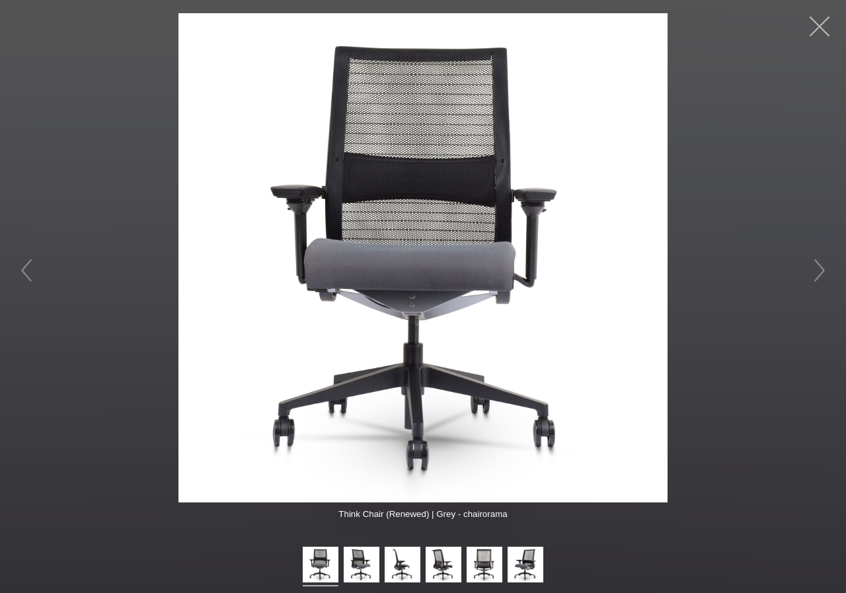
click at [818, 29] on button "button" at bounding box center [820, 27] width 40 height 40
